Goal: Go to known website: Access a specific website the user already knows

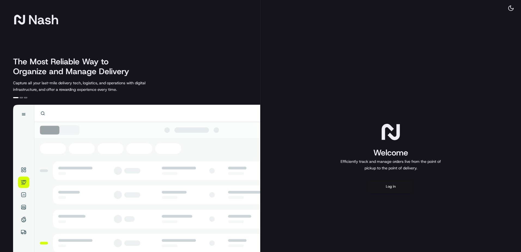
click at [401, 187] on button "Log in" at bounding box center [391, 186] width 44 height 13
